Goal: Transaction & Acquisition: Obtain resource

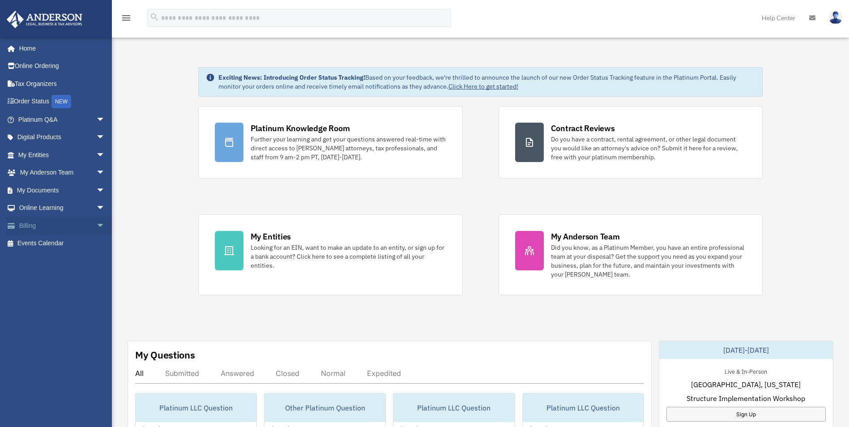
click at [41, 225] on link "Billing arrow_drop_down" at bounding box center [62, 226] width 112 height 18
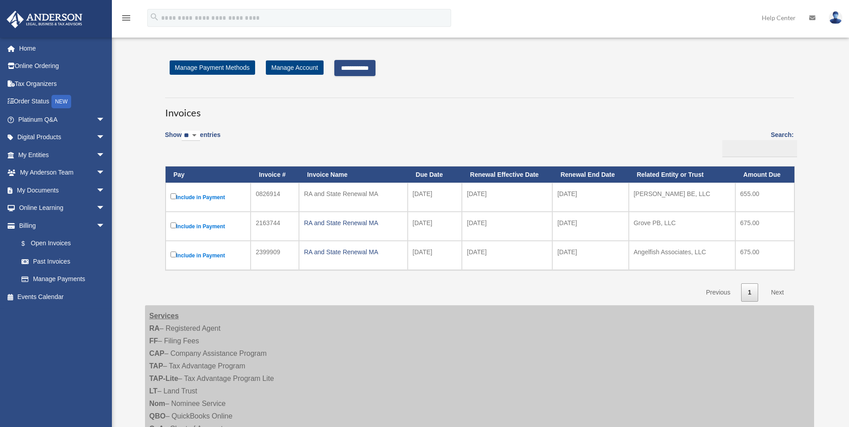
click at [349, 71] on input "**********" at bounding box center [354, 68] width 41 height 16
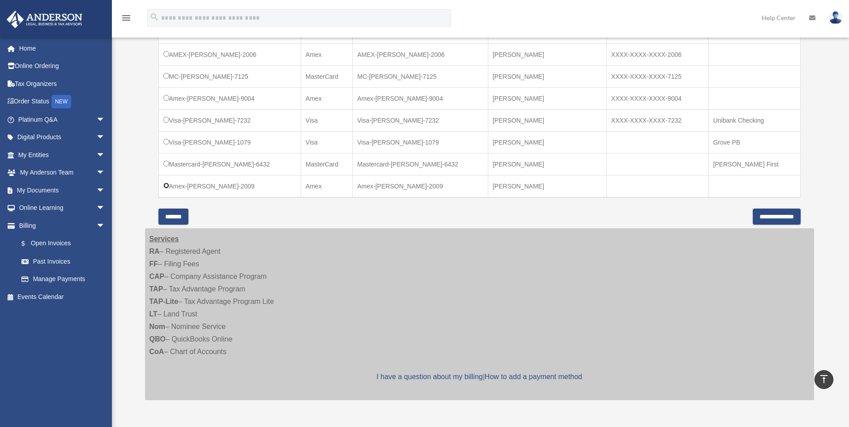
scroll to position [313, 0]
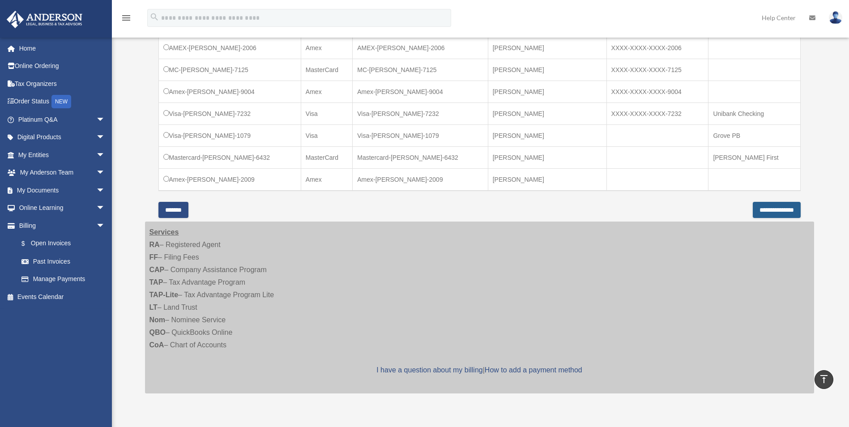
click at [756, 210] on input "**********" at bounding box center [776, 210] width 48 height 16
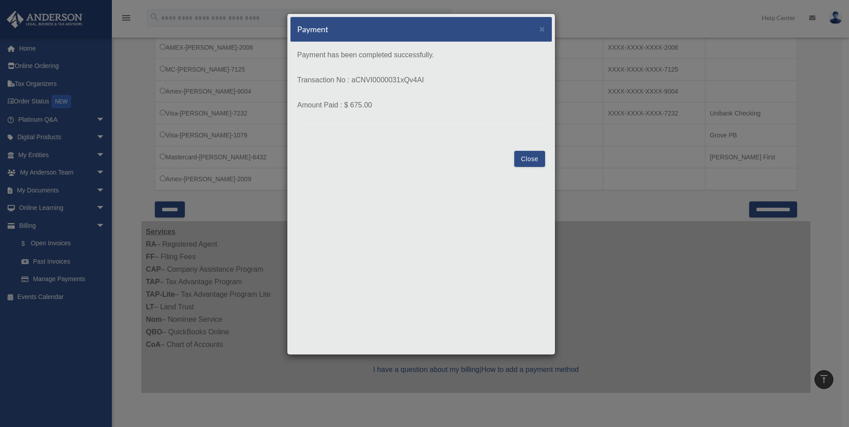
click at [532, 156] on button "Close" at bounding box center [529, 159] width 31 height 16
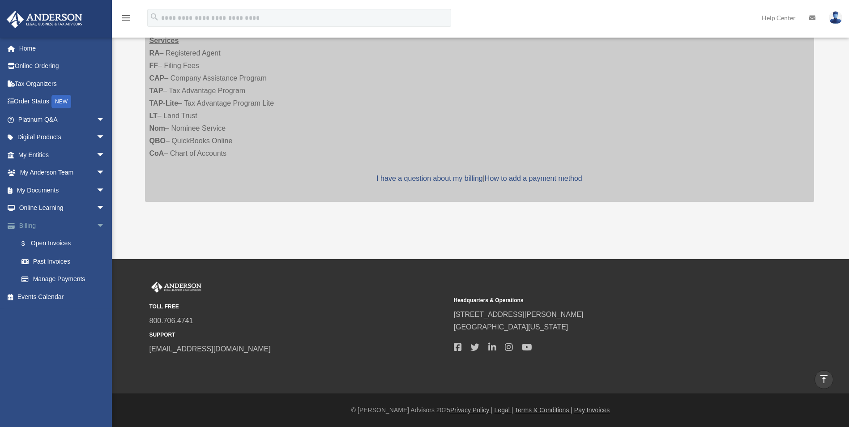
scroll to position [246, 0]
click at [42, 192] on link "My Documents arrow_drop_down" at bounding box center [62, 190] width 112 height 18
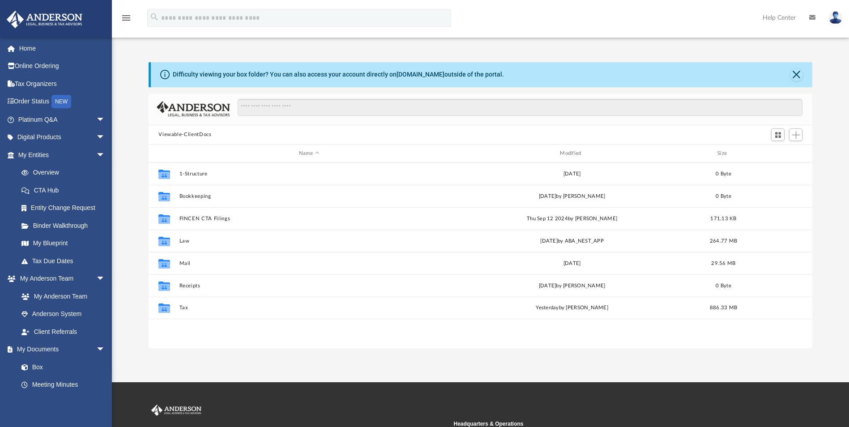
scroll to position [197, 657]
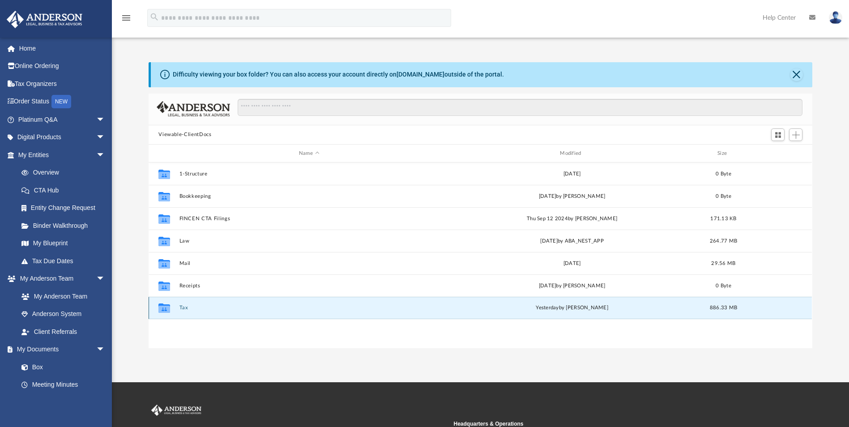
click at [185, 308] on button "Tax" at bounding box center [308, 308] width 259 height 6
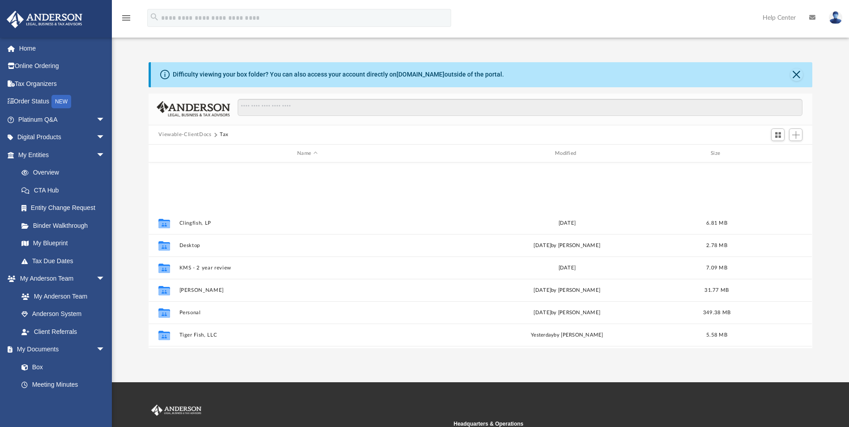
scroll to position [128, 0]
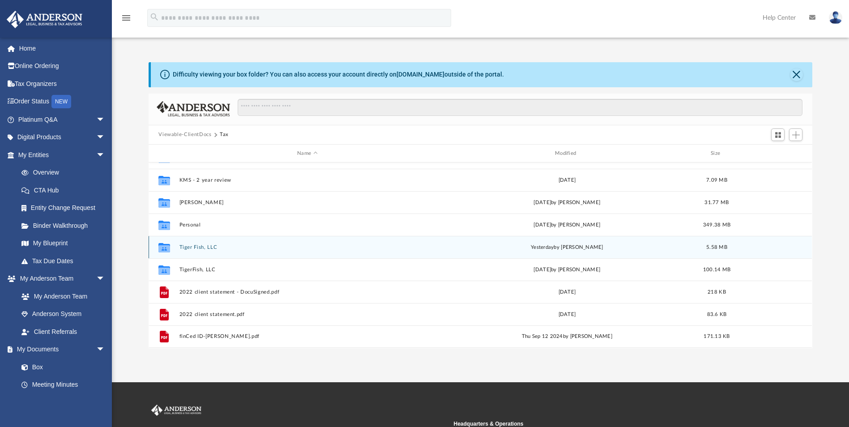
click at [207, 243] on div "Collaborated Folder Tiger Fish, LLC [DATE] by [PERSON_NAME] 5.58 MB" at bounding box center [480, 247] width 663 height 22
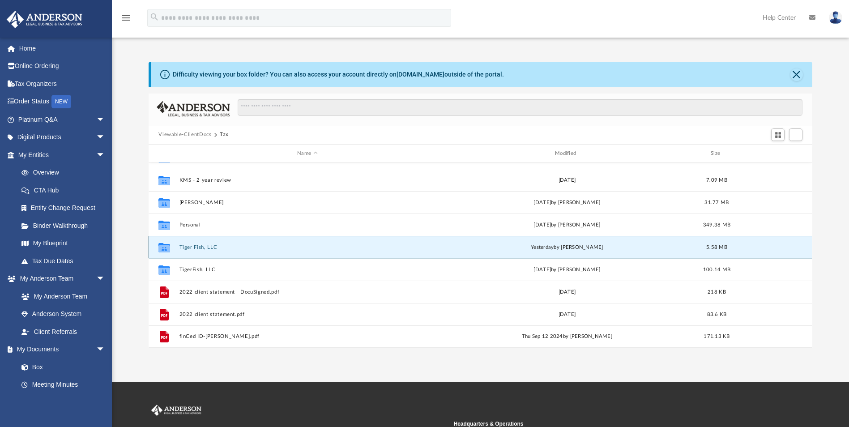
click at [195, 248] on button "Tiger Fish, LLC" at bounding box center [307, 247] width 256 height 6
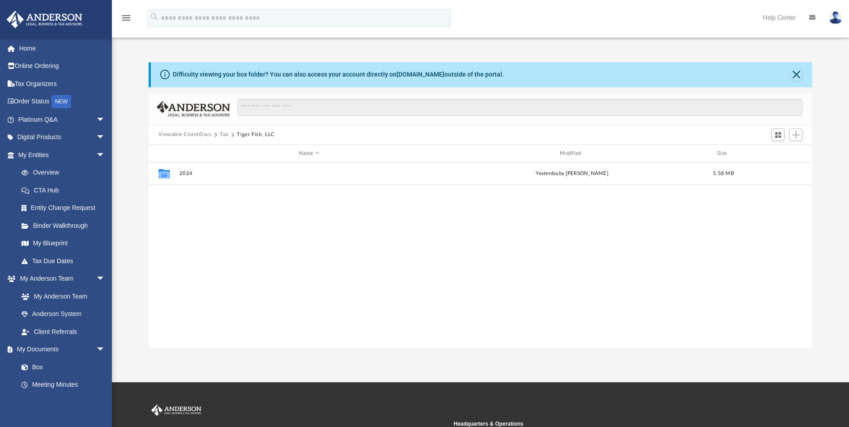
scroll to position [0, 0]
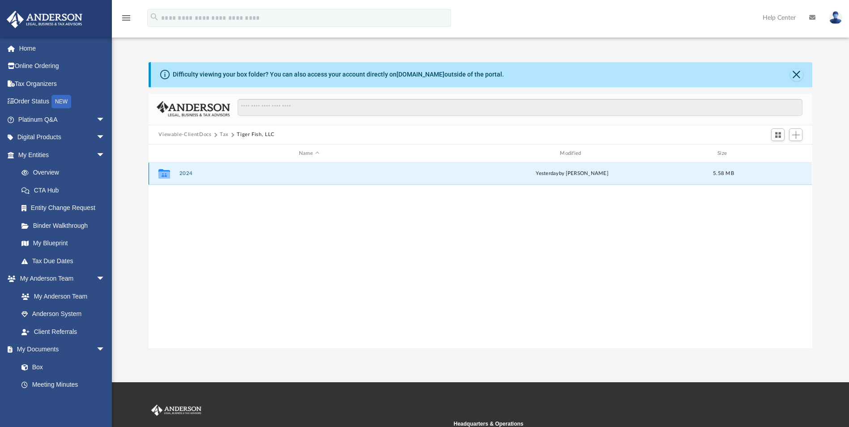
drag, startPoint x: 185, startPoint y: 174, endPoint x: 208, endPoint y: 183, distance: 24.1
click at [187, 174] on button "2024" at bounding box center [308, 174] width 259 height 6
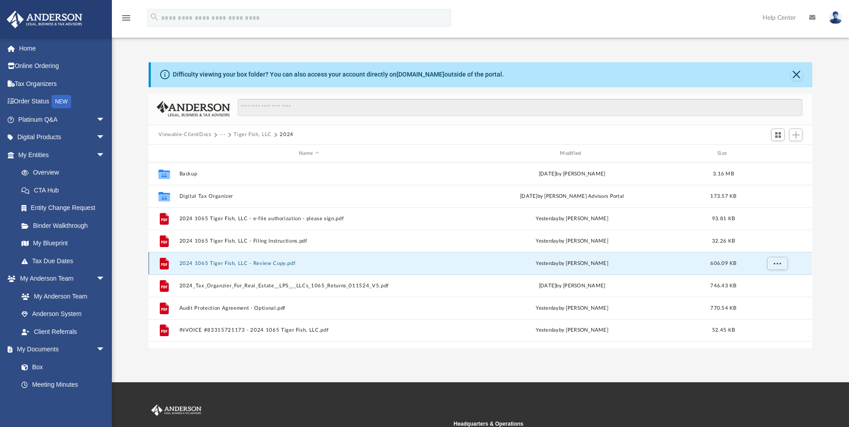
click at [274, 264] on button "2024 1065 Tiger Fish, LLC - Review Copy.pdf" at bounding box center [308, 263] width 259 height 6
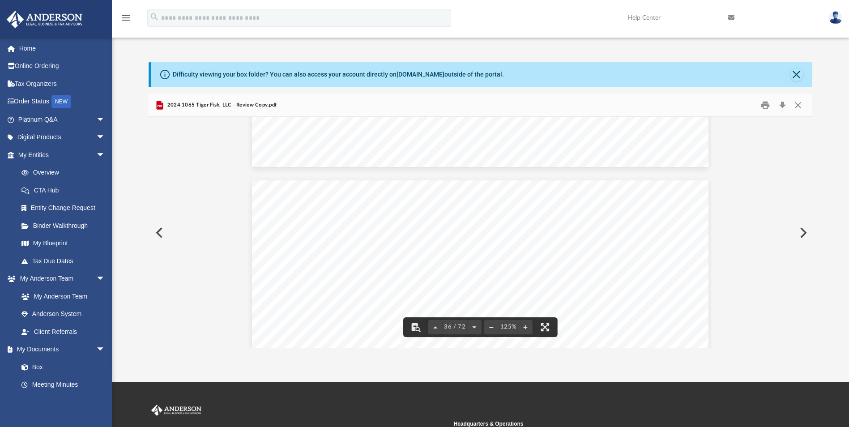
scroll to position [20803, 0]
drag, startPoint x: 808, startPoint y: 227, endPoint x: 812, endPoint y: 121, distance: 105.6
click at [812, 121] on div "C o n v Asset No. Line No. 428111 [DATE] 2024 DEPRECIATION AND AMORTIZATION REP…" at bounding box center [480, 232] width 663 height 231
drag, startPoint x: 809, startPoint y: 230, endPoint x: 804, endPoint y: 126, distance: 103.4
click at [803, 127] on div "C o n v Asset No. Line No. 428111 [DATE] 2024 DEPRECIATION AND AMORTIZATION REP…" at bounding box center [480, 232] width 663 height 231
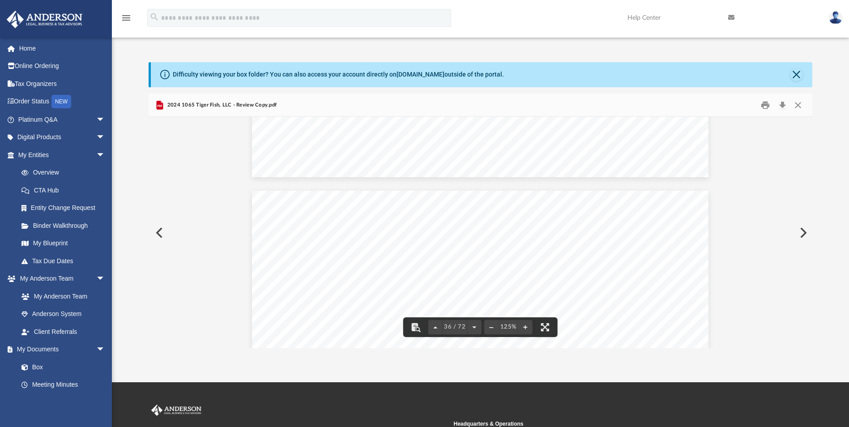
click at [808, 125] on div "C o n v Asset No. Line No. 428111 [DATE] 2024 DEPRECIATION AND AMORTIZATION REP…" at bounding box center [480, 232] width 663 height 231
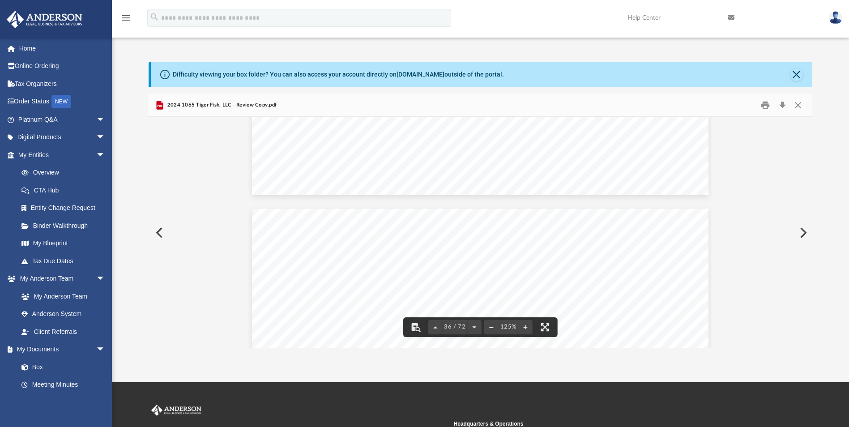
drag, startPoint x: 808, startPoint y: 228, endPoint x: 808, endPoint y: 122, distance: 106.5
click at [808, 122] on div "C o n v Asset No. Line No. 428111 [DATE] 2024 DEPRECIATION AND AMORTIZATION REP…" at bounding box center [480, 232] width 663 height 231
click at [800, 77] on button "Close" at bounding box center [796, 74] width 13 height 13
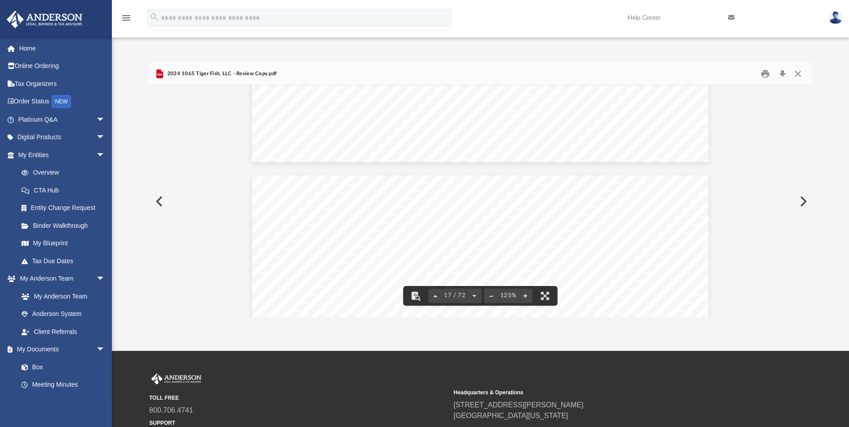
scroll to position [9440, 0]
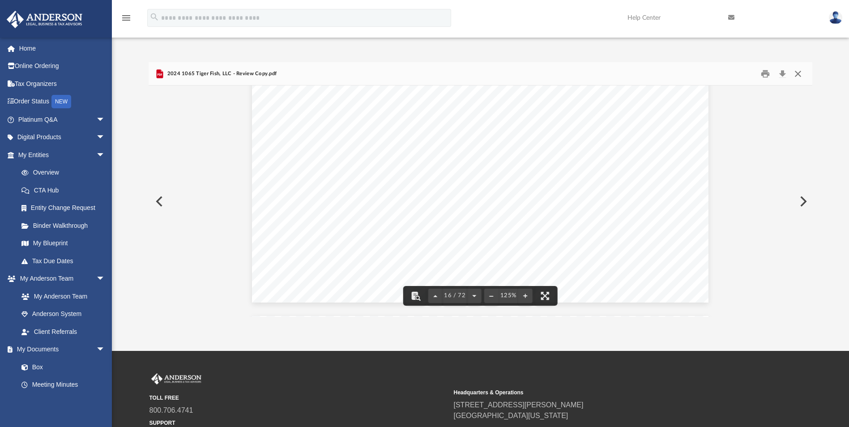
click at [802, 72] on button "Close" at bounding box center [798, 74] width 16 height 14
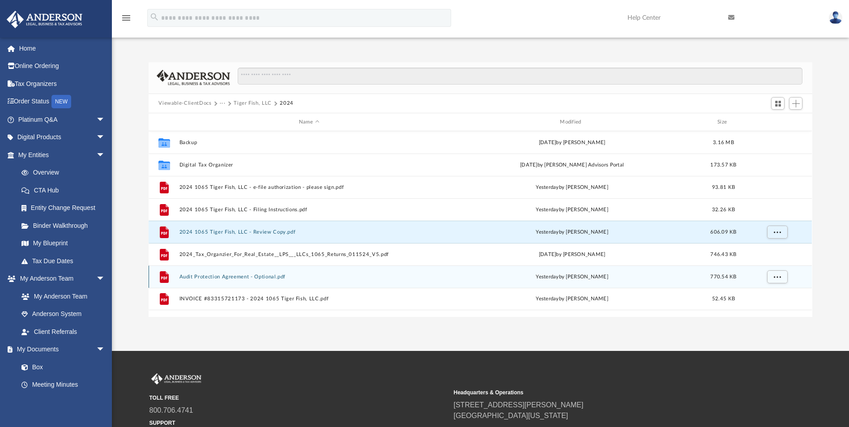
click at [268, 275] on button "Audit Protection Agreement - Optional.pdf" at bounding box center [308, 277] width 259 height 6
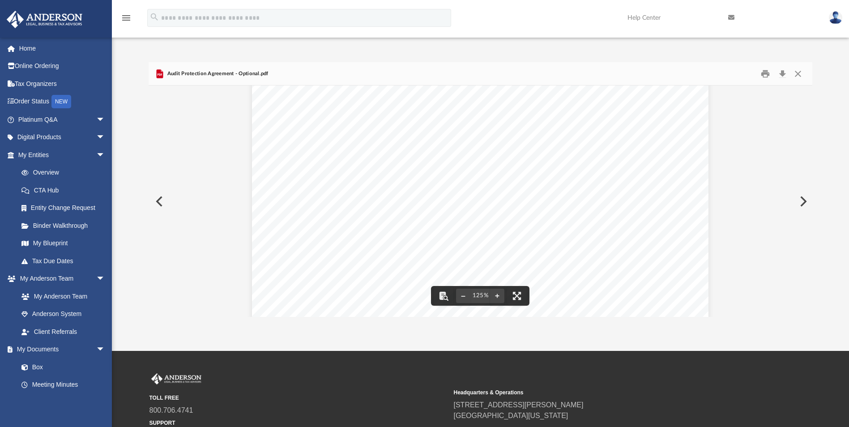
scroll to position [89, 0]
click at [279, 153] on div "TAX PREPARATION AUDIT PROTECTION Special Offer for [PERSON_NAME] Advisors Prepa…" at bounding box center [480, 298] width 456 height 591
click at [795, 74] on button "Close" at bounding box center [798, 74] width 16 height 14
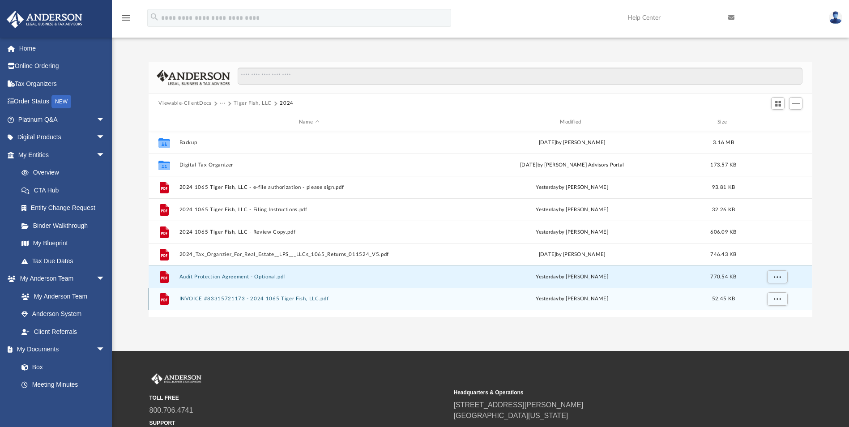
click at [277, 293] on div "File INVOICE #83315721173 - 2024 1065 Tiger Fish, LLC.pdf [DATE] by [PERSON_NAM…" at bounding box center [480, 299] width 663 height 22
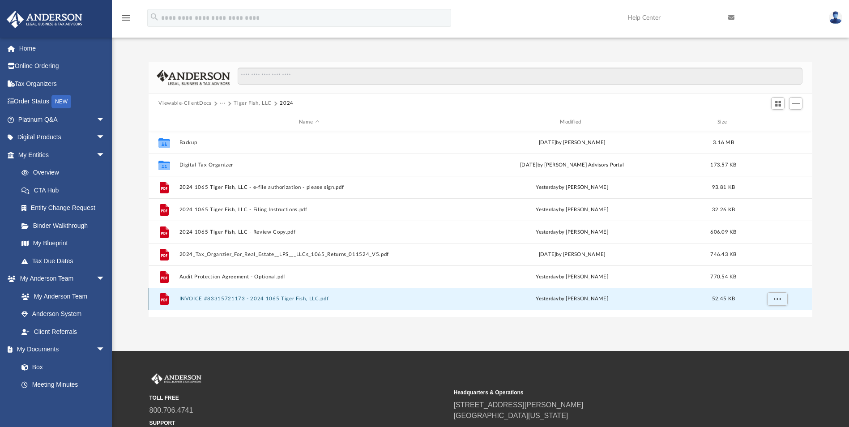
click at [297, 299] on button "INVOICE #83315721173 - 2024 1065 Tiger Fish, LLC.pdf" at bounding box center [308, 299] width 259 height 6
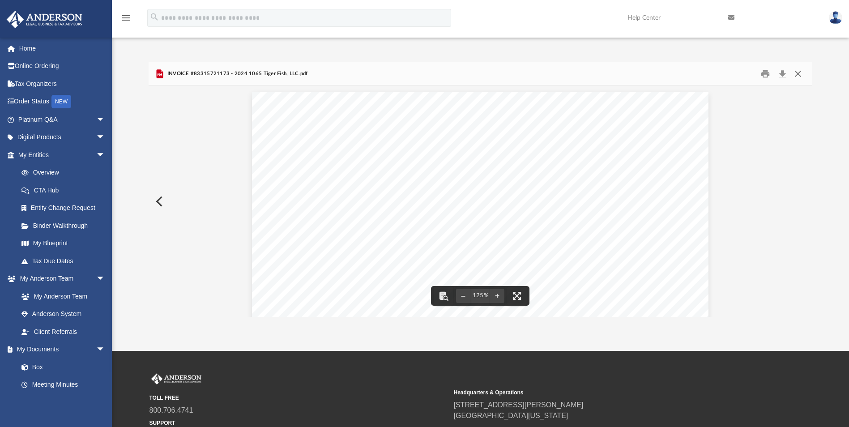
click at [800, 74] on button "Close" at bounding box center [798, 74] width 16 height 14
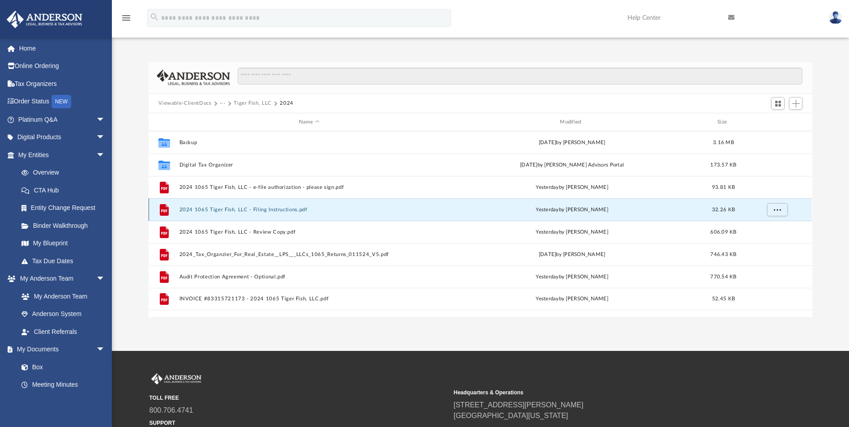
click at [300, 210] on button "2024 1065 Tiger Fish, LLC - Filing Instructions.pdf" at bounding box center [308, 210] width 259 height 6
